Goal: Find specific page/section: Find specific page/section

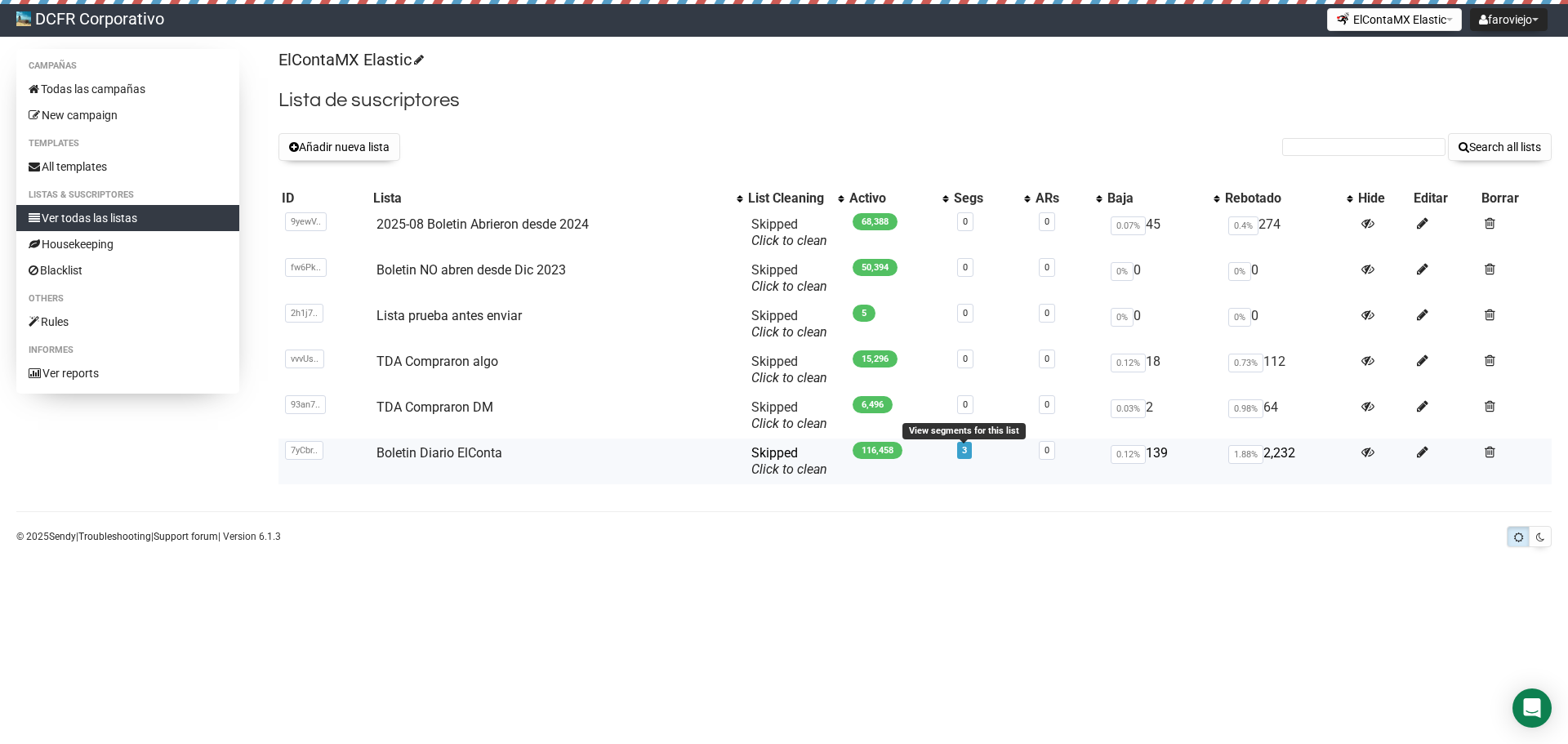
click at [963, 452] on link "3" at bounding box center [965, 450] width 5 height 11
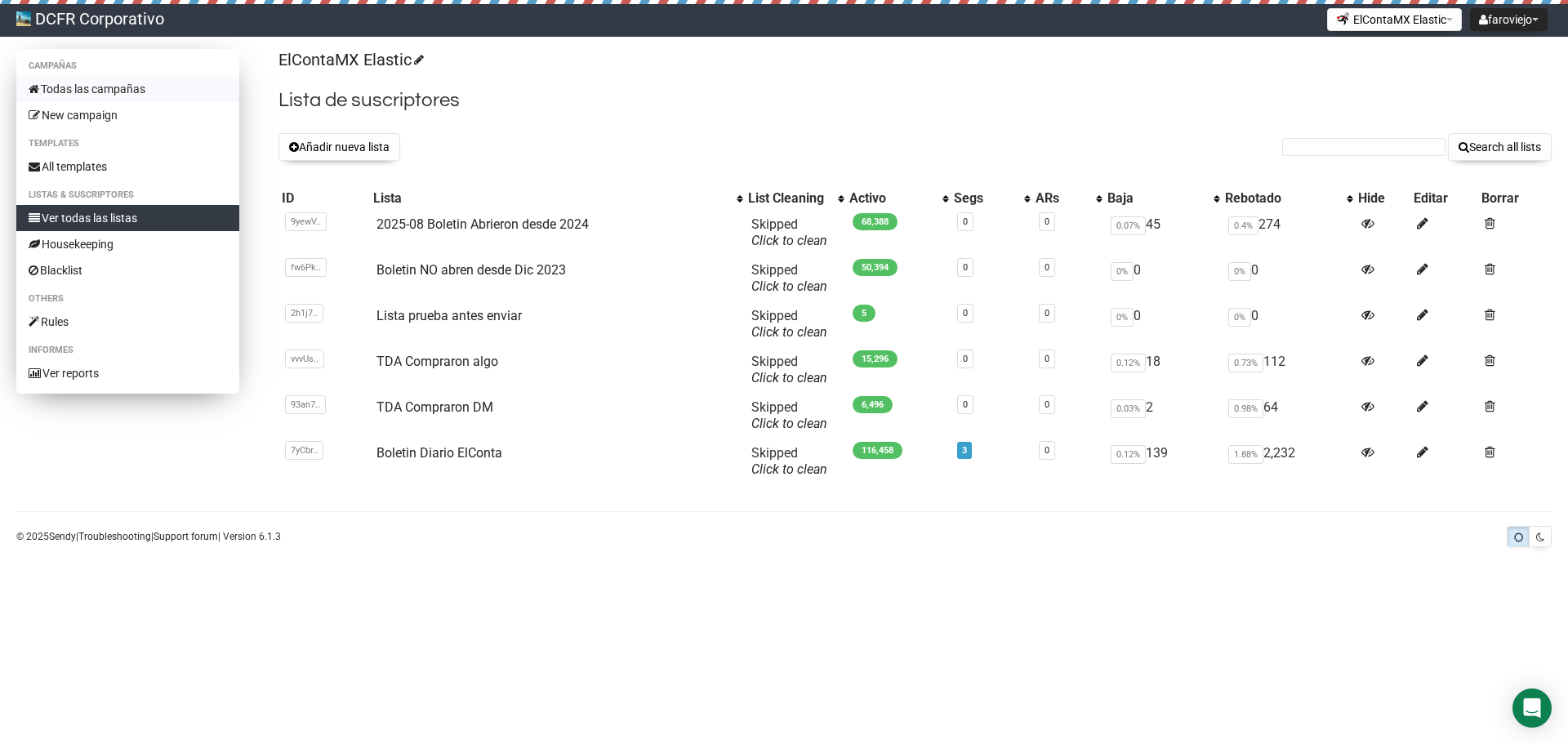
click at [132, 77] on link "Todas las campañas" at bounding box center [128, 89] width 223 height 26
click at [410, 441] on td "Boletin Diario ElConta" at bounding box center [557, 461] width 375 height 46
click at [410, 444] on td "Boletin Diario ElConta" at bounding box center [557, 461] width 375 height 46
click at [410, 451] on link "Boletin Diario ElConta" at bounding box center [439, 453] width 126 height 16
click at [958, 454] on span "5" at bounding box center [965, 450] width 15 height 17
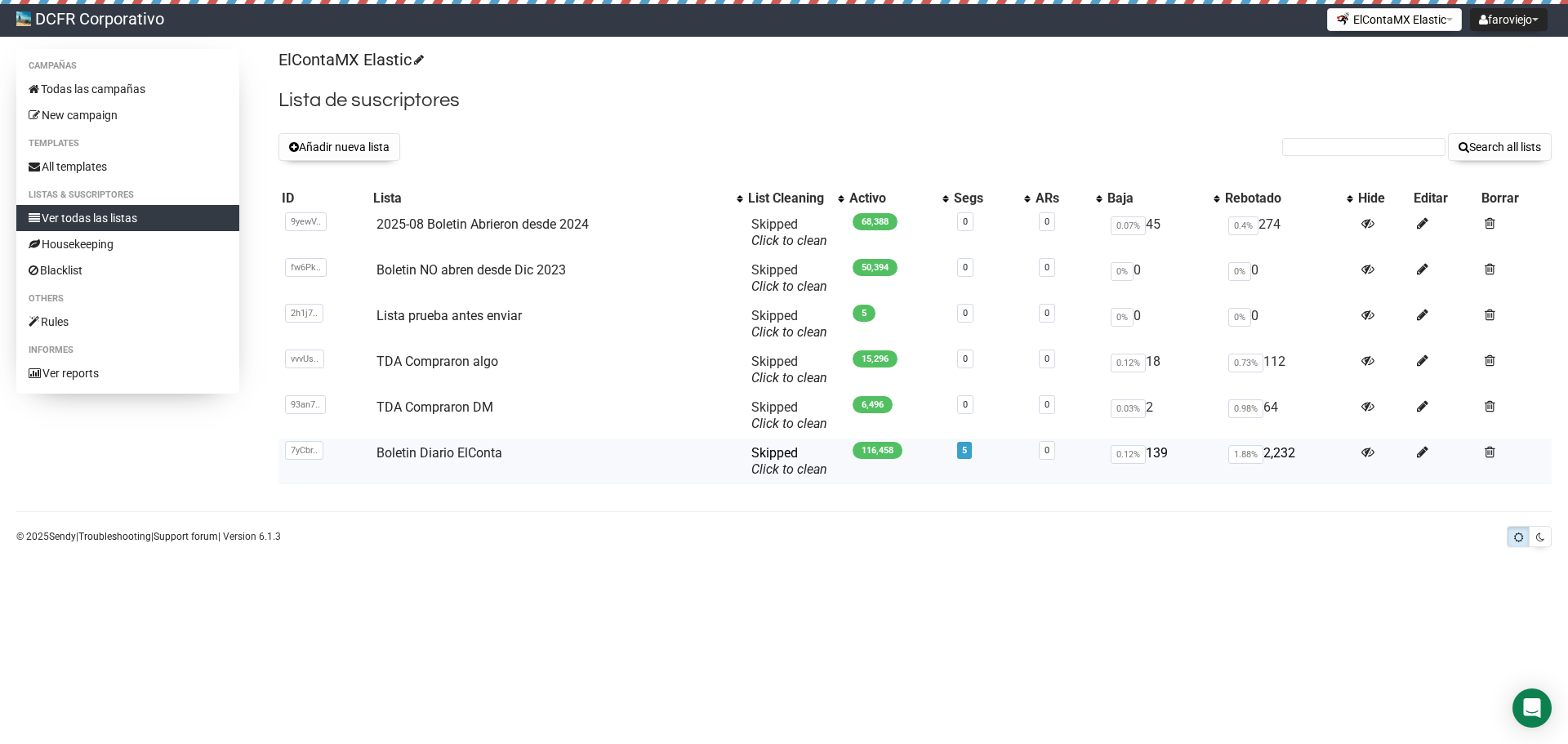
click at [963, 453] on link "5" at bounding box center [965, 450] width 5 height 11
